Goal: Task Accomplishment & Management: Use online tool/utility

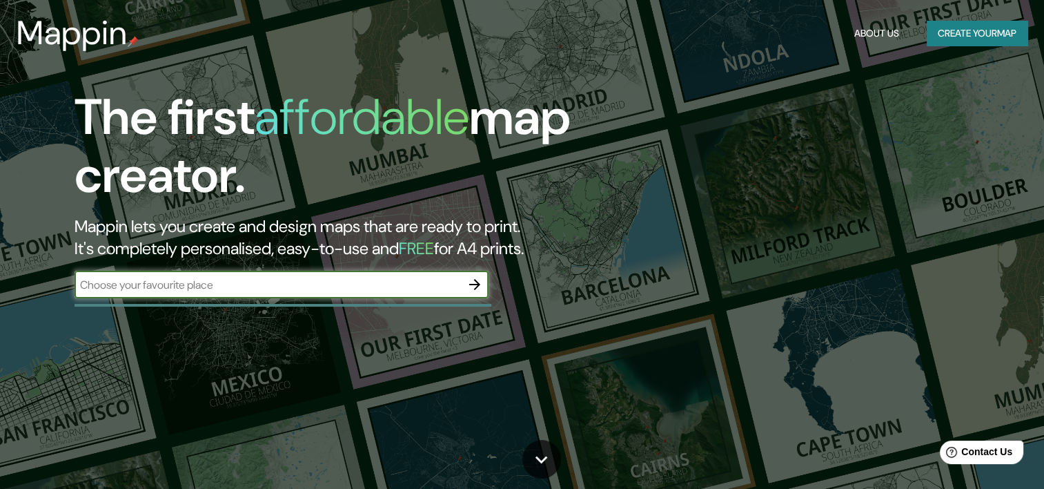
click at [335, 282] on input "text" at bounding box center [268, 285] width 386 height 16
type input "lima"
click at [469, 292] on icon "button" at bounding box center [475, 284] width 17 height 17
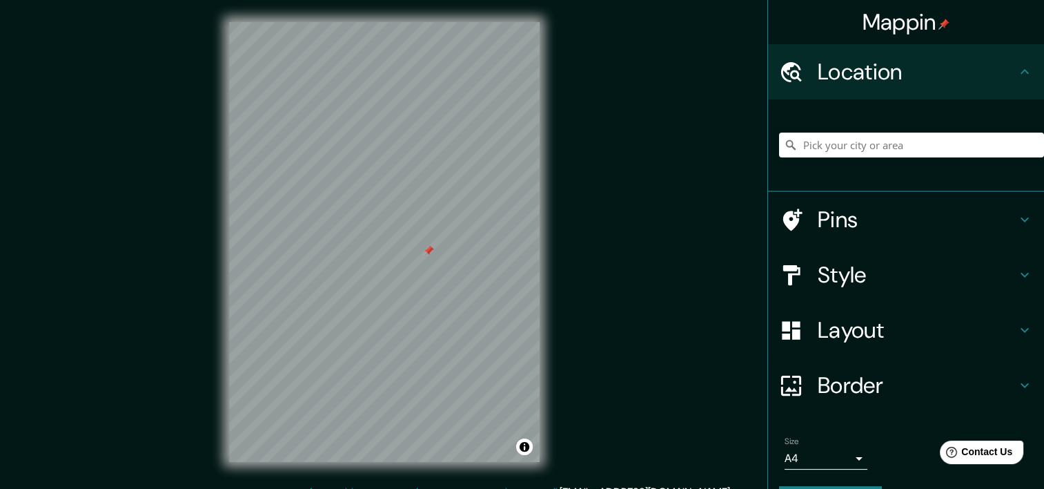
drag, startPoint x: 427, startPoint y: 251, endPoint x: 846, endPoint y: 221, distance: 420.0
click at [846, 221] on h4 "Pins" at bounding box center [917, 220] width 199 height 28
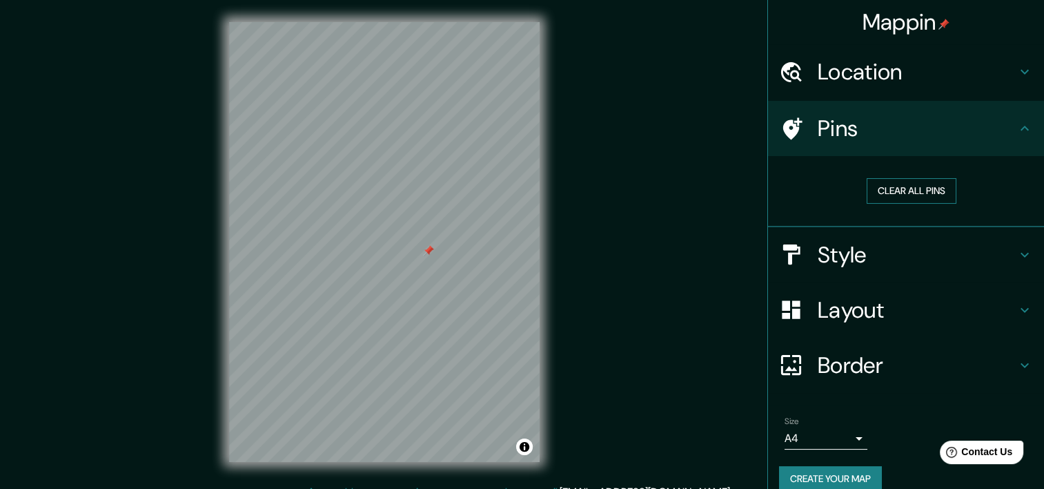
click at [880, 190] on button "Clear all pins" at bounding box center [912, 191] width 90 height 26
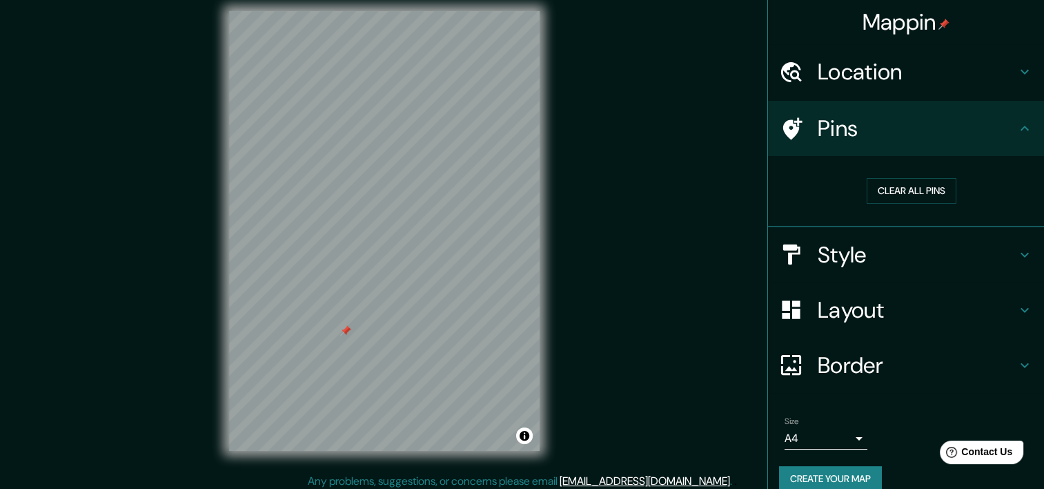
scroll to position [1, 0]
click at [867, 196] on button "Clear all pins" at bounding box center [912, 190] width 90 height 26
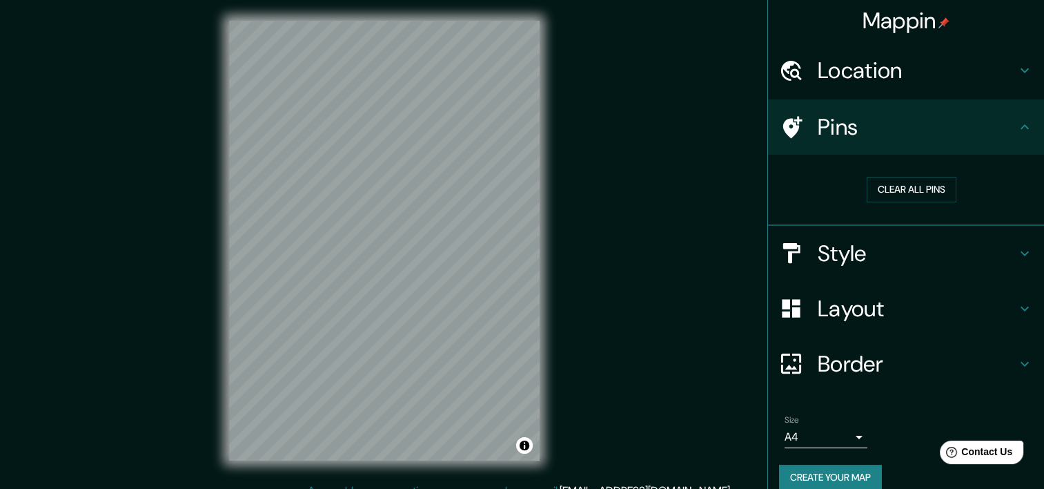
scroll to position [0, 0]
